Goal: Register for event/course

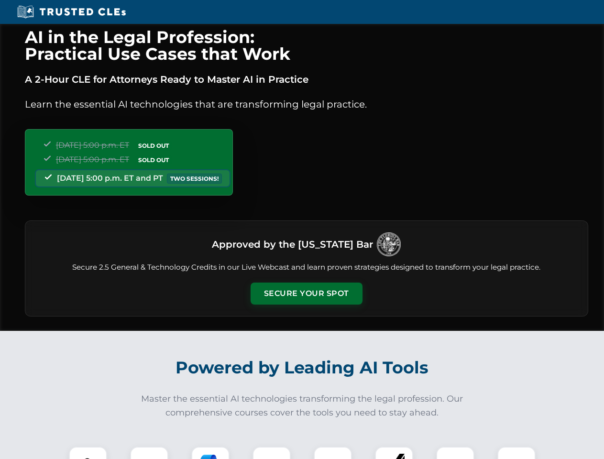
click at [306, 294] on button "Secure Your Spot" at bounding box center [307, 294] width 112 height 22
click at [88, 453] on img at bounding box center [88, 466] width 28 height 28
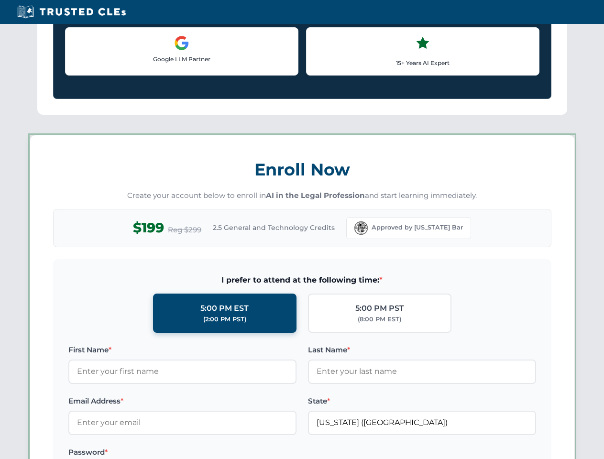
click at [210, 453] on label "Password *" at bounding box center [182, 452] width 228 height 11
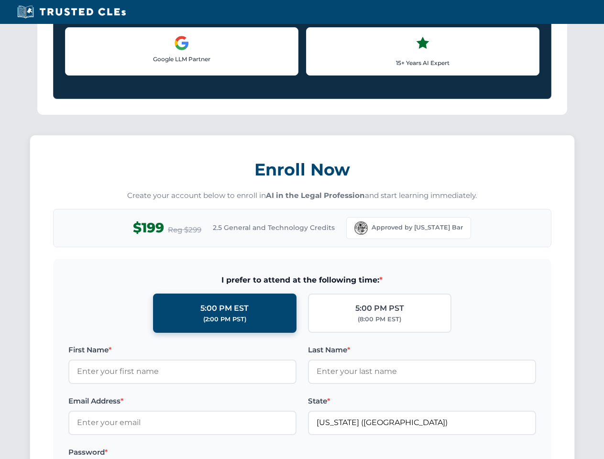
scroll to position [939, 0]
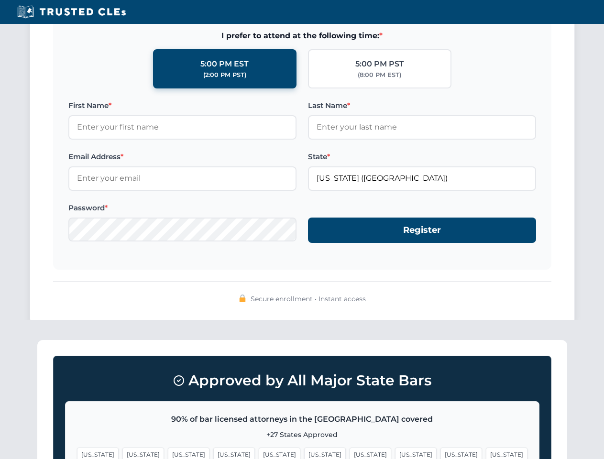
click at [440, 453] on span "[US_STATE]" at bounding box center [461, 455] width 42 height 14
